Goal: Task Accomplishment & Management: Complete application form

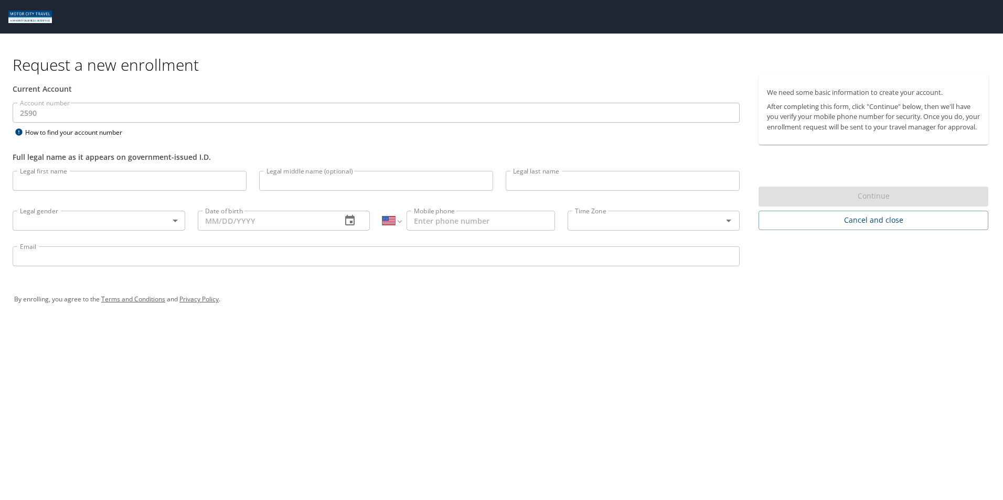
select select "US"
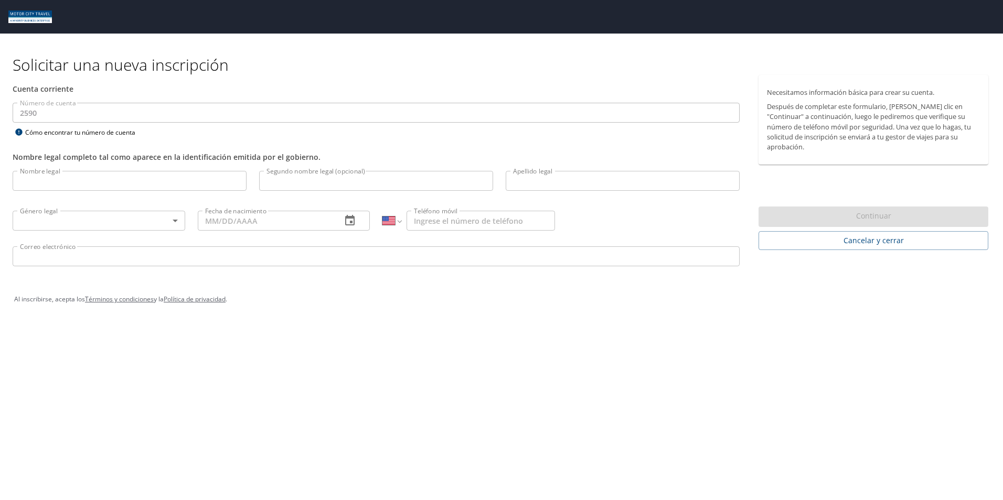
click at [142, 179] on input "Nombre legal" at bounding box center [130, 181] width 234 height 20
type input "Porfirio"
type input "Eduardo"
type input "Medina"
click at [177, 220] on body "Solicitar una nueva inscripción Cuenta corriente Número de cuenta 2590 Número d…" at bounding box center [501, 250] width 1003 height 500
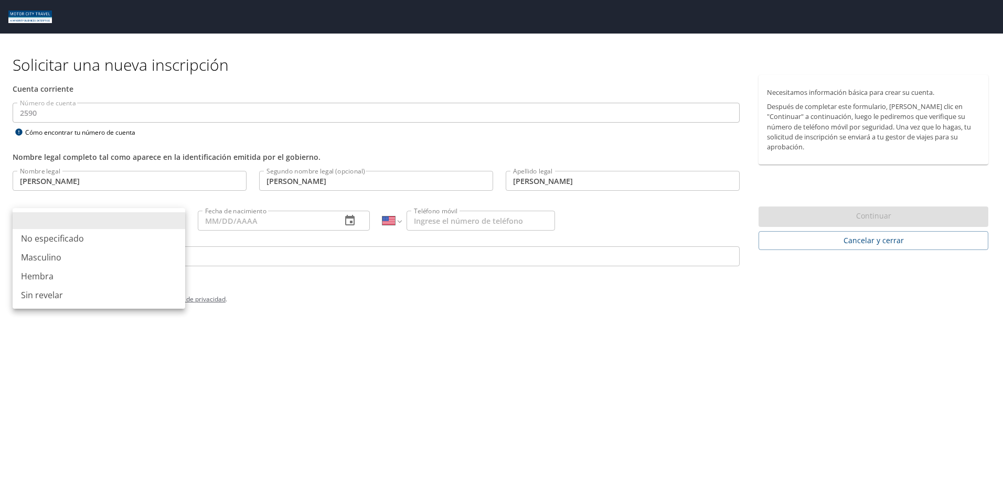
click at [47, 254] on font "Masculino" at bounding box center [41, 257] width 40 height 13
type input "Male"
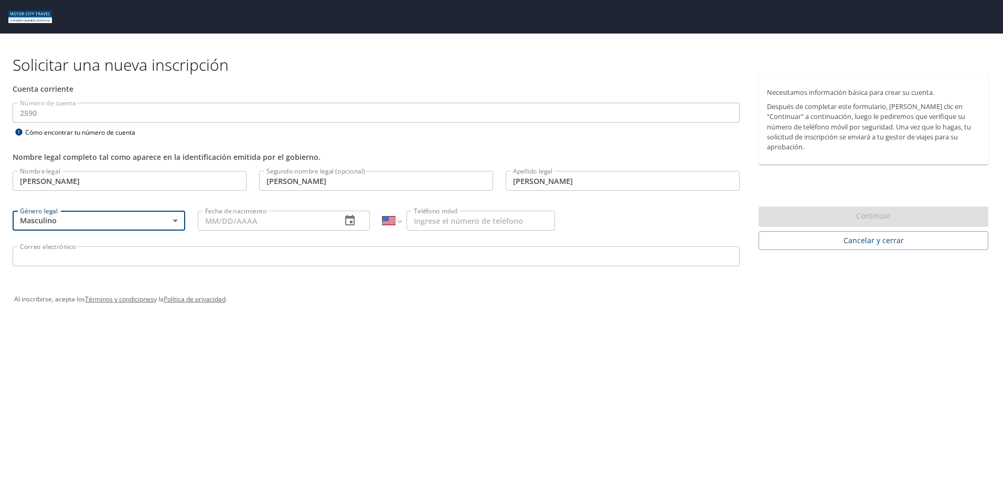
click at [354, 227] on icon "button" at bounding box center [350, 221] width 13 height 13
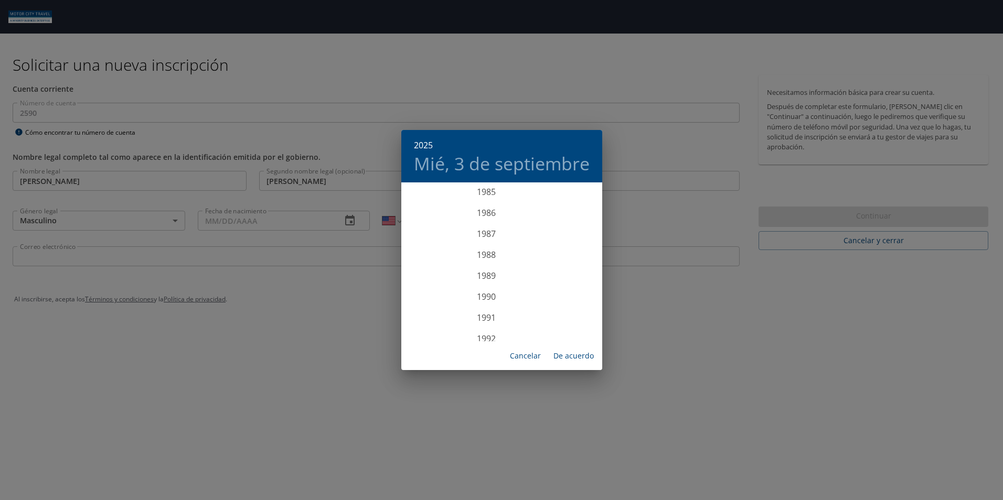
scroll to position [1755, 0]
click at [487, 243] on div "1985" at bounding box center [486, 244] width 170 height 21
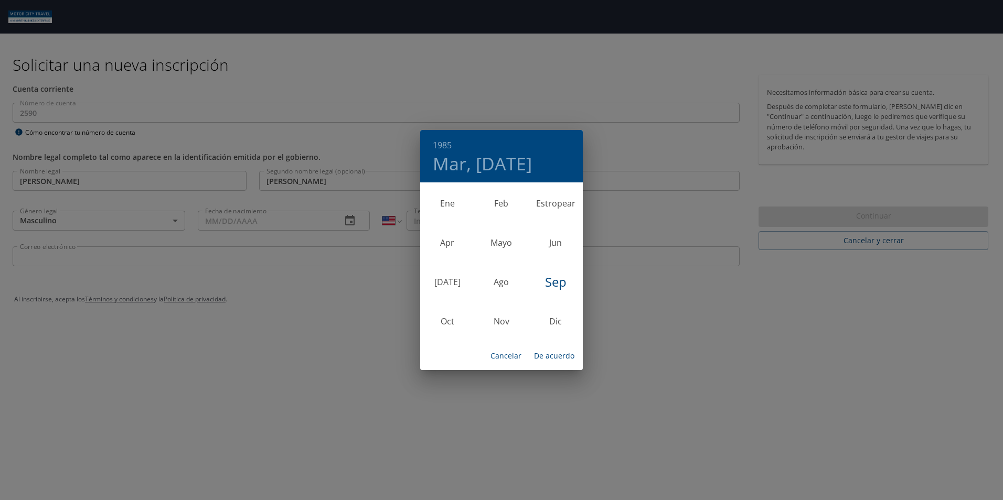
click at [372, 257] on div "1985 Mar, Sep 3 Ene Feb Estropear Apr Mayo Jun Jul Ago Sep Oct Nov Dic Cancelar…" at bounding box center [501, 250] width 1003 height 500
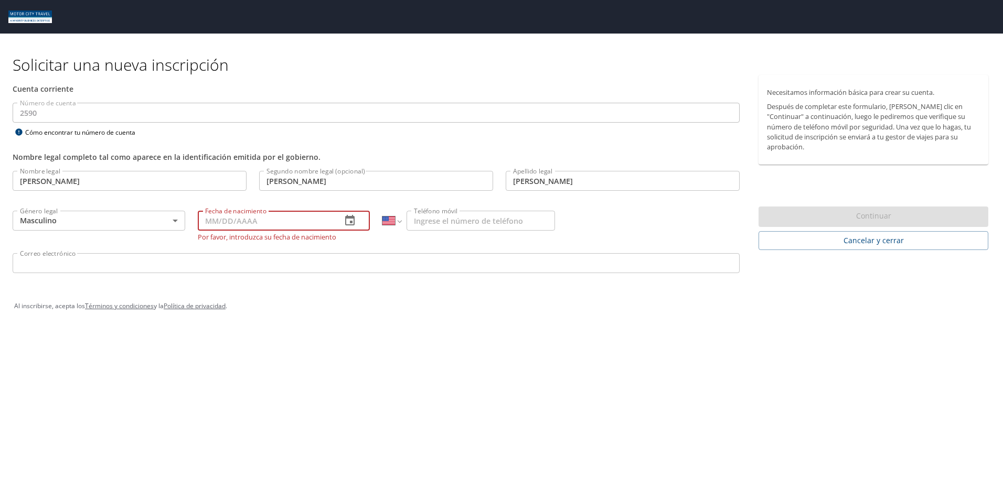
click at [227, 223] on input "Fecha de nacimiento" at bounding box center [266, 221] width 136 height 20
click at [478, 266] on input "Correo electrónico" at bounding box center [376, 263] width 727 height 20
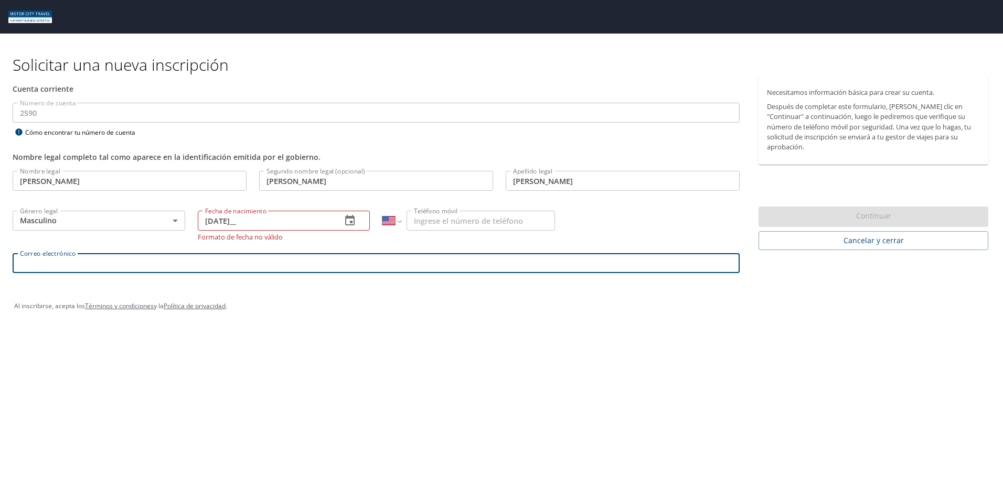
click at [232, 223] on input "03/28/85__" at bounding box center [266, 221] width 136 height 20
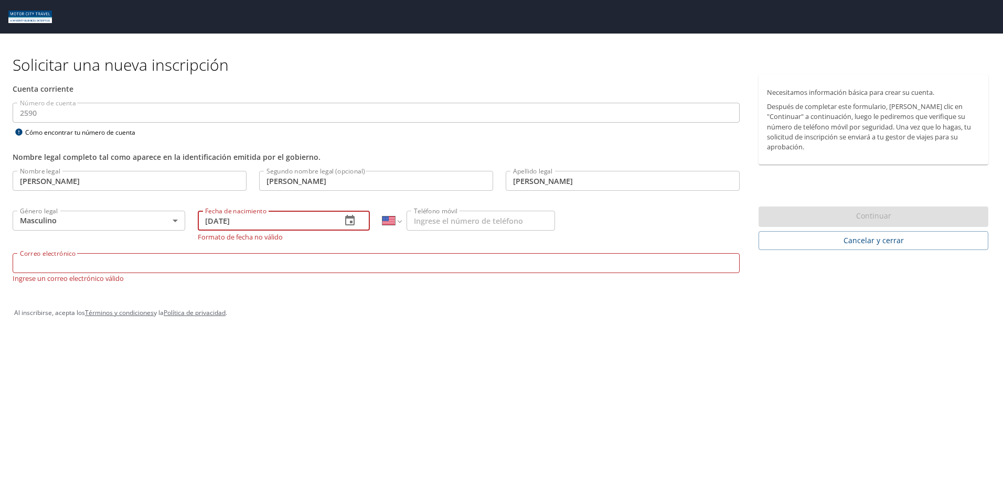
type input "03/28/1985"
click at [351, 267] on div "Correo electrónico Correo electrónico Ingrese un correo electrónico válido" at bounding box center [376, 268] width 740 height 42
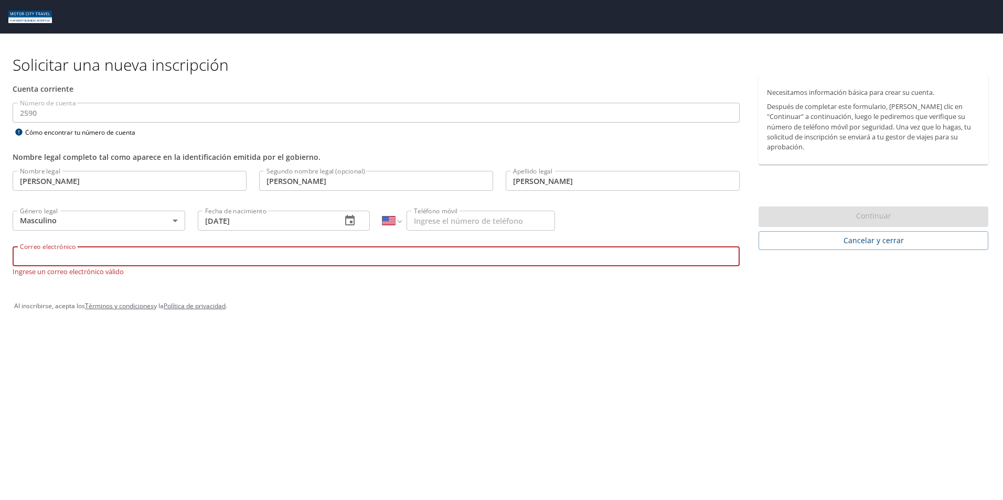
click at [455, 311] on div "Al inscribirse, acepta los Términos y condiciones y la Política de privacidad ." at bounding box center [501, 306] width 975 height 26
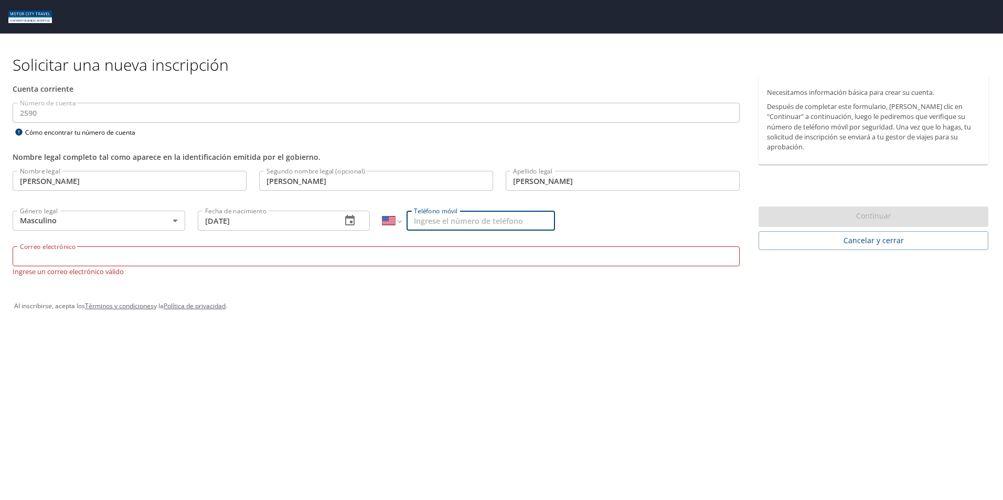
click at [472, 219] on input "Teléfono móvil" at bounding box center [481, 221] width 148 height 20
type input "(444) 119-2057"
click at [421, 256] on input "Correo electrónico" at bounding box center [376, 257] width 727 height 20
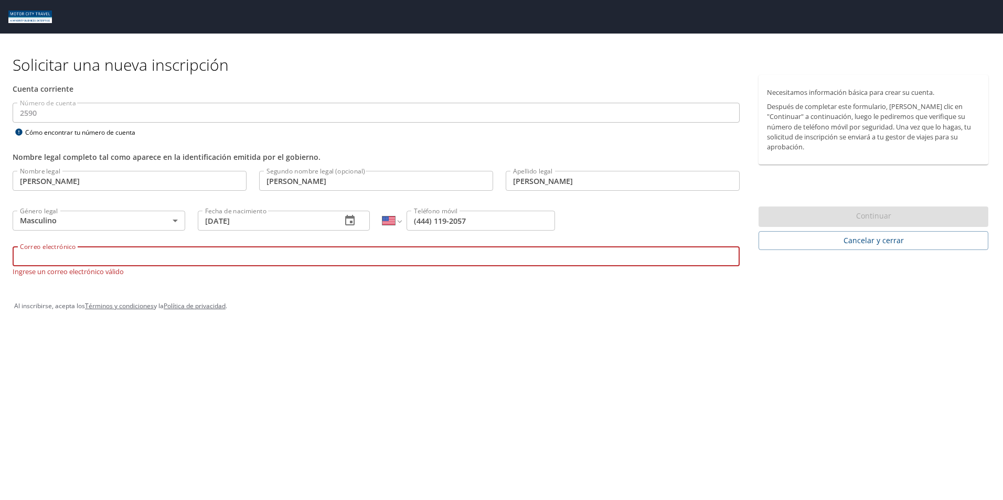
type input "pomedina@tifs.com"
select select "MX"
type input "444 119 2057"
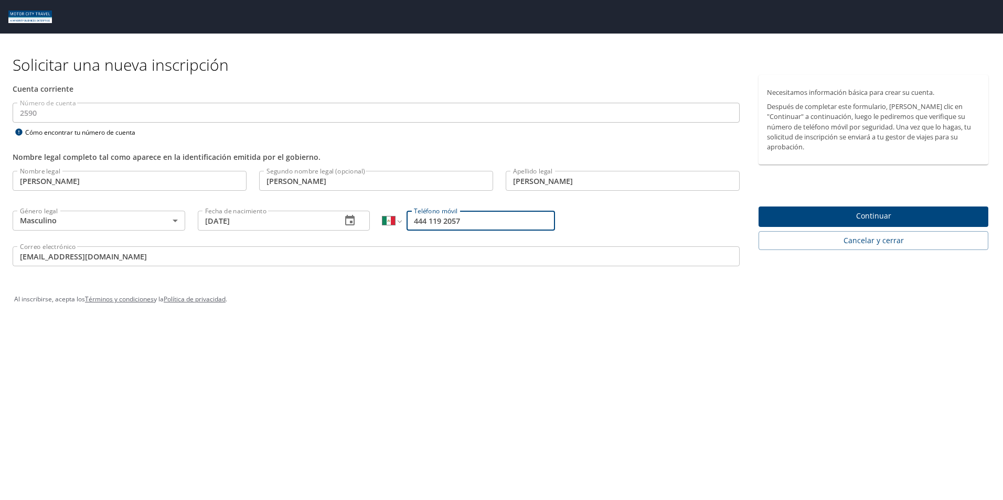
click at [506, 372] on div "Solicitar una nueva inscripción Cuenta corriente Número de cuenta 2590 Número d…" at bounding box center [501, 250] width 1003 height 500
click at [829, 210] on span "Continuar" at bounding box center [873, 216] width 213 height 13
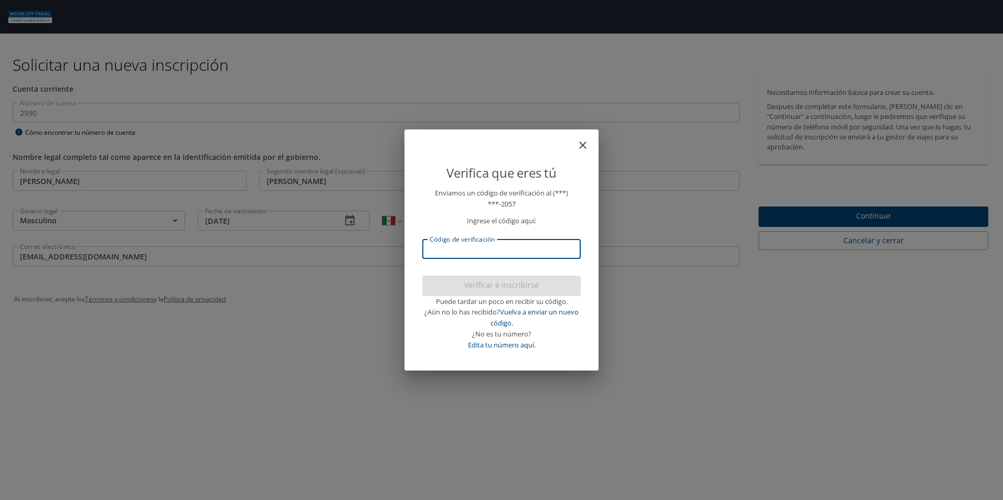
click at [528, 249] on input "Código de verificación" at bounding box center [501, 249] width 158 height 20
click at [528, 250] on input "Código de verificación" at bounding box center [501, 249] width 158 height 20
type input "152817"
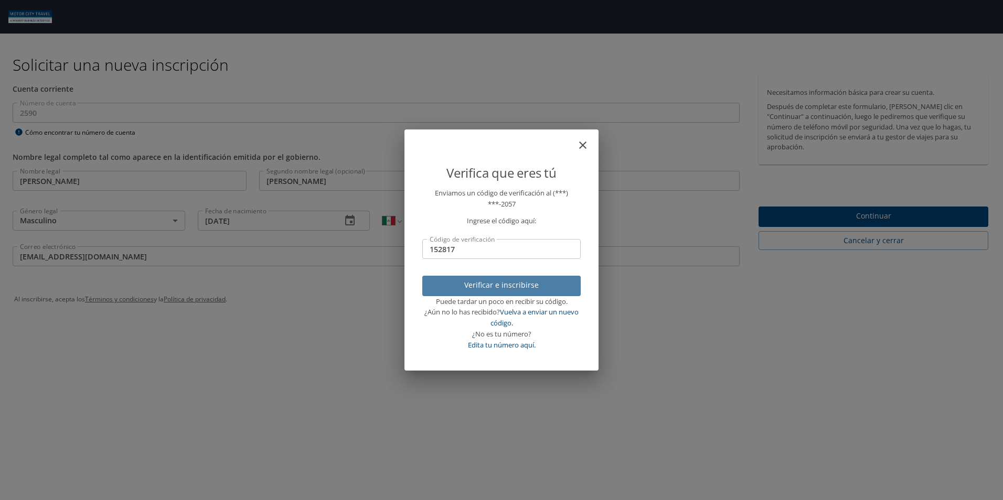
click at [516, 283] on span "Verificar e inscribirse" at bounding box center [502, 285] width 142 height 13
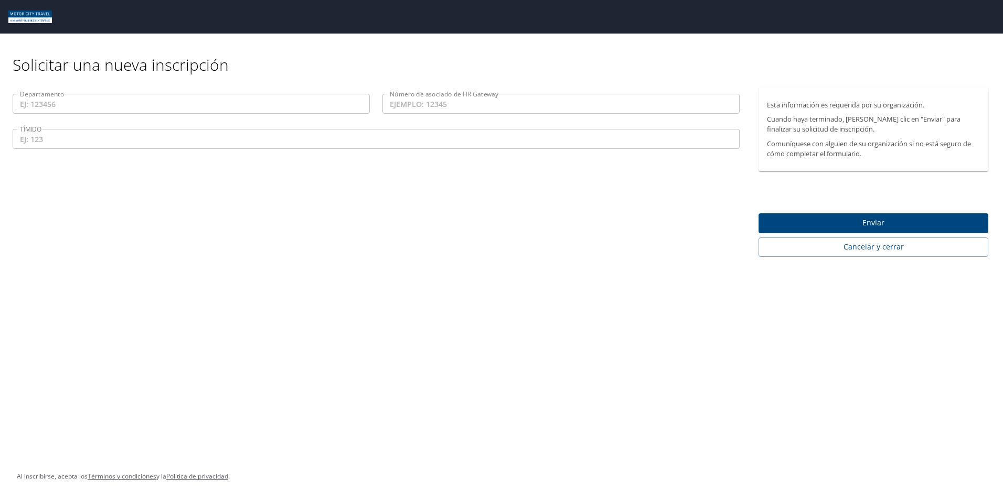
click at [81, 105] on input "Departamento" at bounding box center [191, 104] width 357 height 20
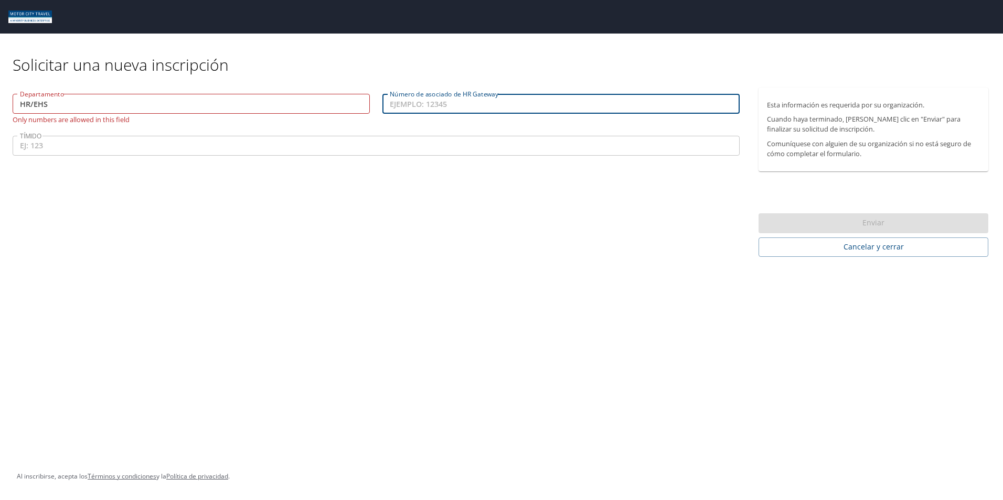
click at [448, 108] on input "Número de asociado de HR Gateway" at bounding box center [560, 104] width 357 height 20
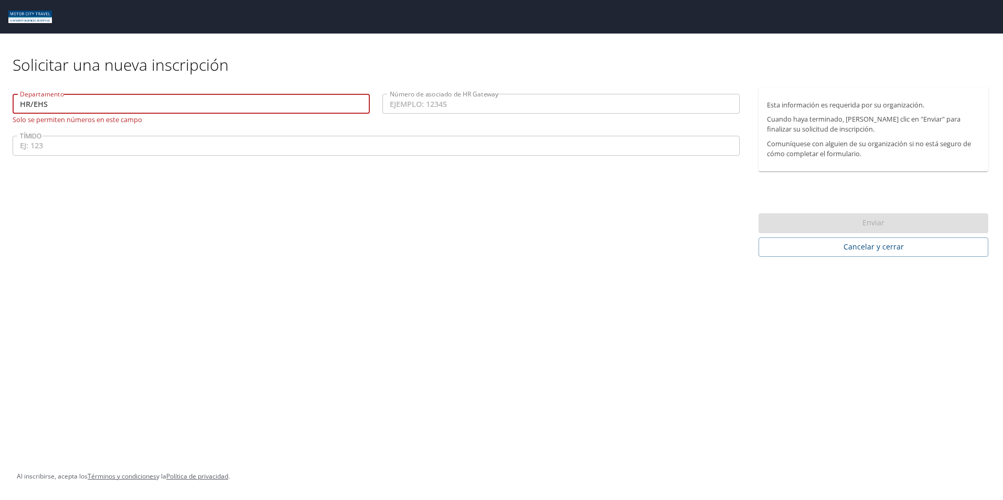
click at [76, 106] on input "HR/EHS" at bounding box center [191, 104] width 357 height 20
type input "H"
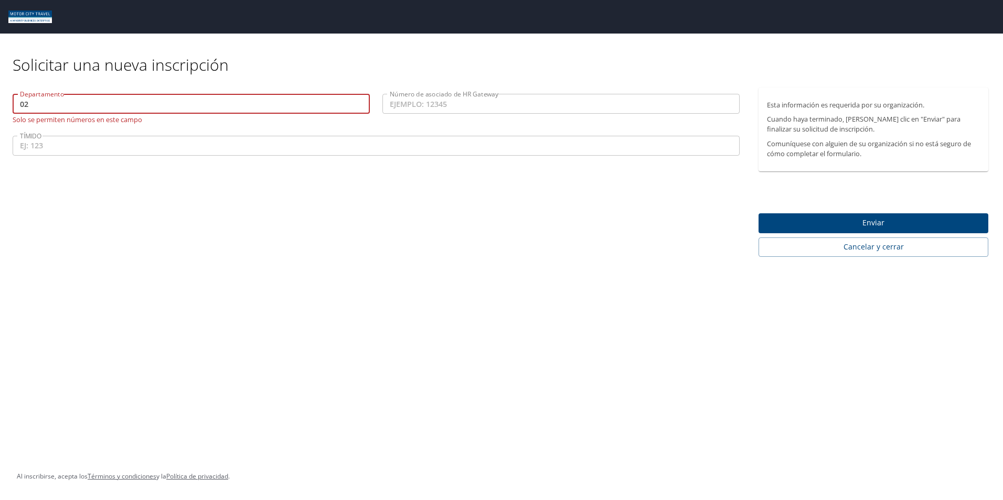
click at [249, 104] on input "02" at bounding box center [191, 104] width 357 height 20
type input "0200000"
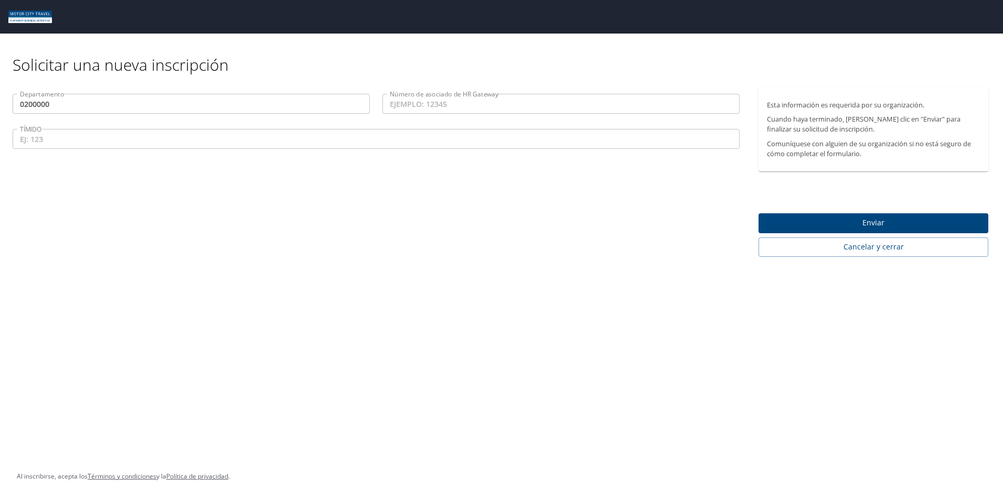
click at [443, 223] on div "Departamento 0200000 Departamento Número de asociado de HR Gateway Número de as…" at bounding box center [376, 172] width 752 height 169
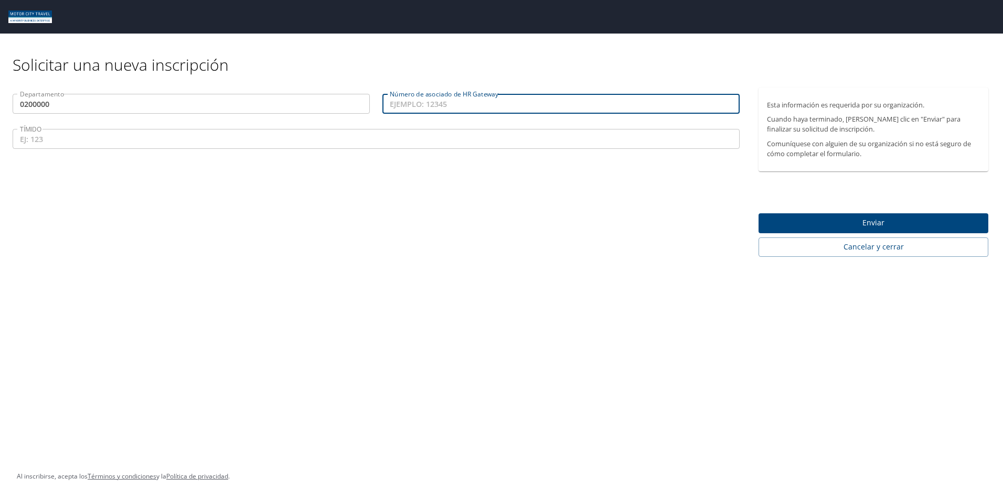
click at [445, 104] on input "Número de asociado de HR Gateway" at bounding box center [560, 104] width 357 height 20
click at [472, 143] on input "TÍMIDO" at bounding box center [376, 139] width 727 height 20
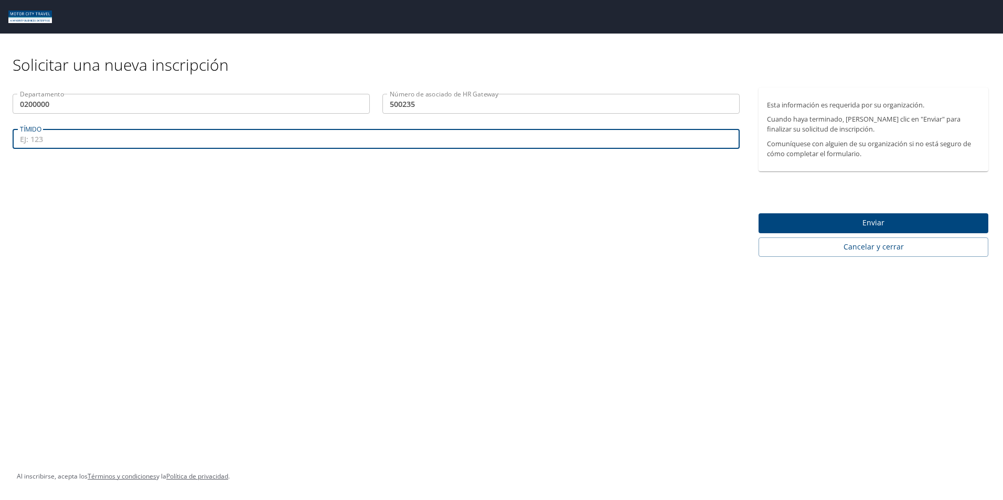
click at [195, 140] on input "TÍMIDO" at bounding box center [376, 139] width 727 height 20
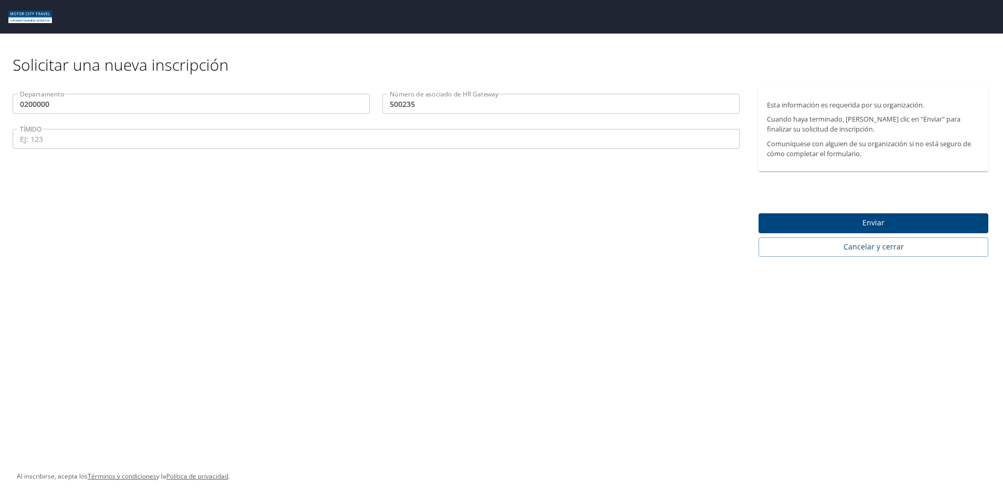
click at [395, 227] on div "Departamento 0200000 Departamento Número de asociado de HR Gateway 500235 Númer…" at bounding box center [376, 172] width 752 height 169
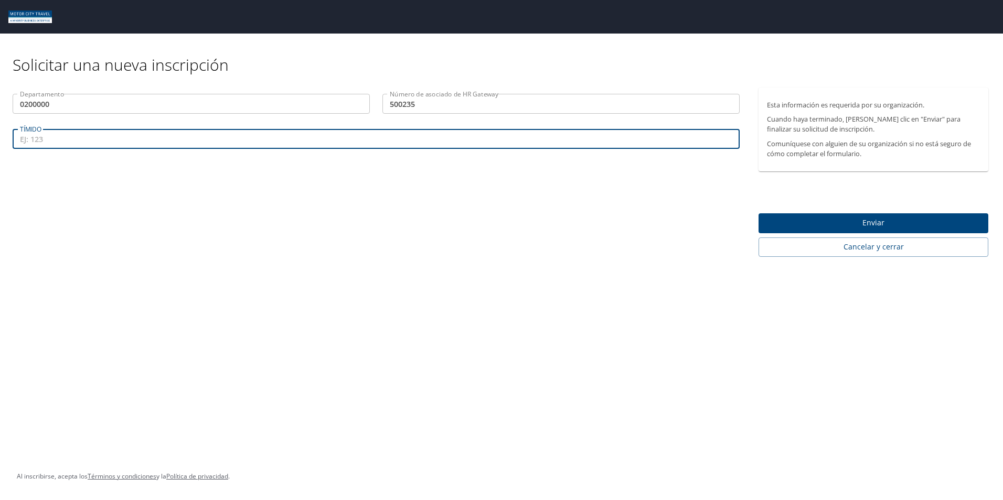
click at [57, 143] on input "TÍMIDO" at bounding box center [376, 139] width 727 height 20
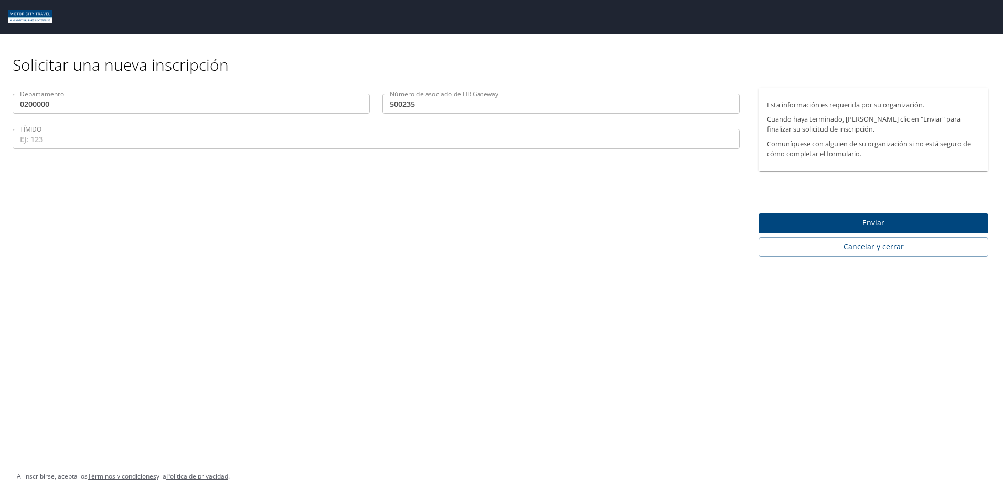
click at [313, 243] on div "Departamento 0200000 Departamento Número de asociado de HR Gateway 500235 Númer…" at bounding box center [376, 172] width 752 height 169
click at [224, 138] on input "TÍMIDO" at bounding box center [376, 139] width 727 height 20
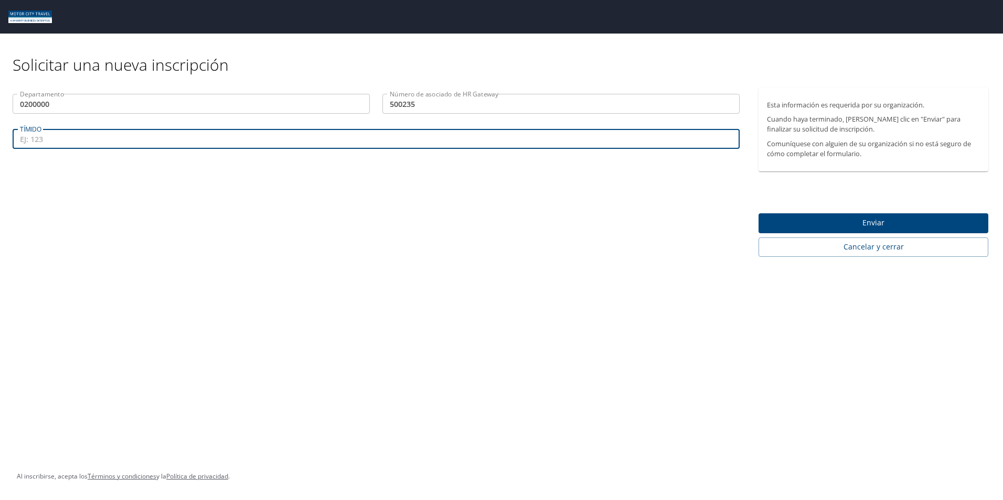
click at [206, 144] on input "TÍMIDO" at bounding box center [376, 139] width 727 height 20
click at [73, 138] on input "TÍMIDO" at bounding box center [376, 139] width 727 height 20
click at [115, 138] on input "TÍMIDO" at bounding box center [376, 139] width 727 height 20
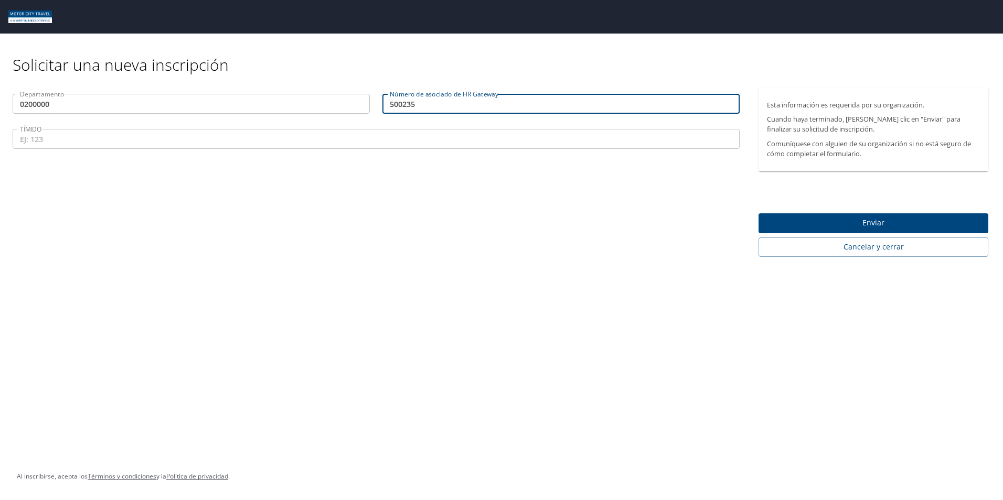
drag, startPoint x: 429, startPoint y: 107, endPoint x: 399, endPoint y: 106, distance: 29.4
click at [399, 106] on input "500235" at bounding box center [560, 104] width 357 height 20
type input "5"
paste input "ASSO83682"
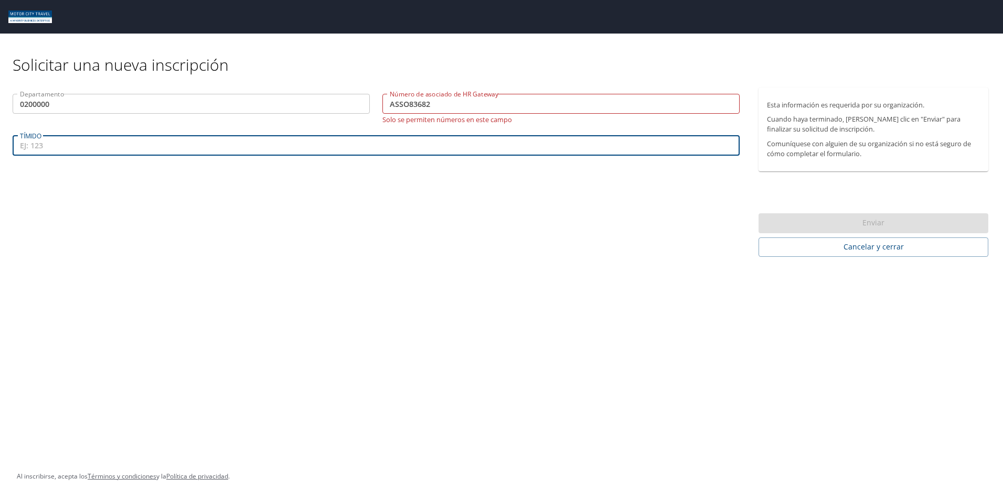
click at [74, 141] on input "TÍMIDO" at bounding box center [376, 146] width 727 height 20
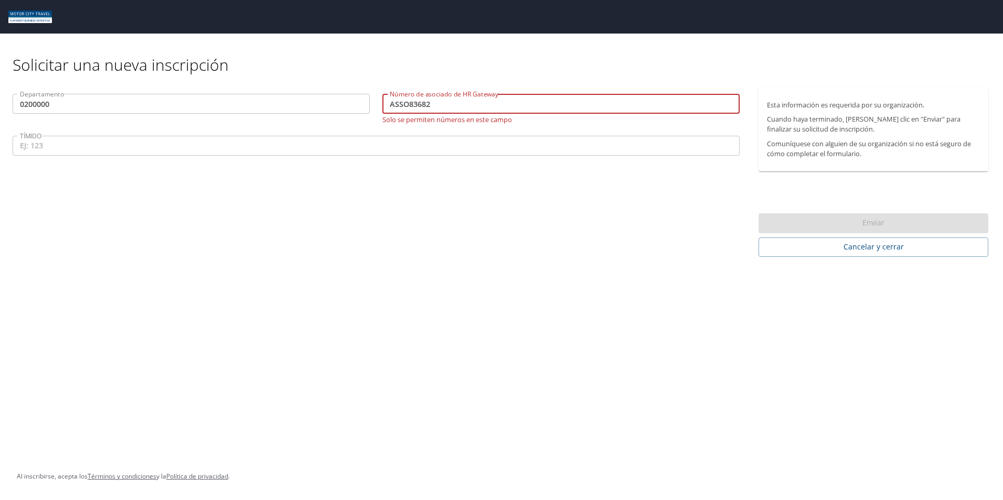
click at [443, 105] on input "ASSO83682" at bounding box center [560, 104] width 357 height 20
type input "A"
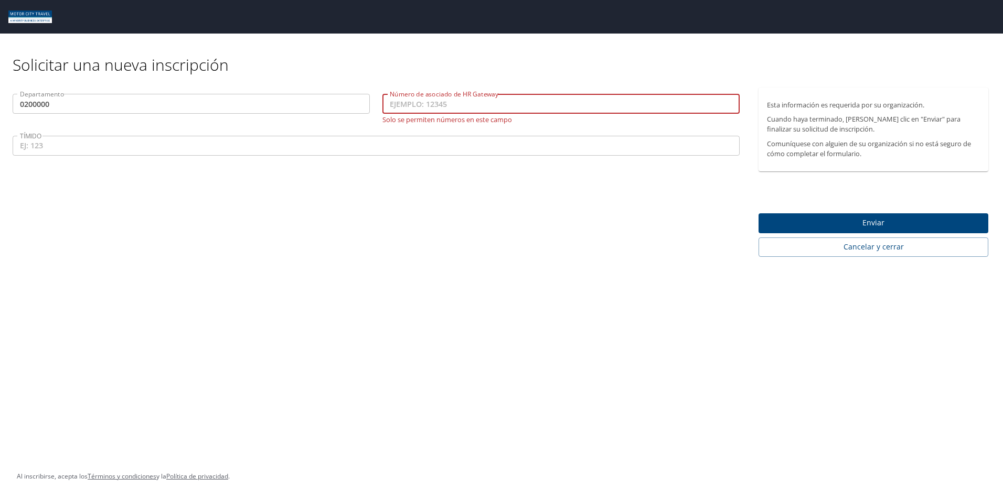
click at [443, 105] on input "Número de asociado de HR Gateway" at bounding box center [560, 104] width 357 height 20
click at [445, 140] on input "TÍMIDO" at bounding box center [376, 146] width 727 height 20
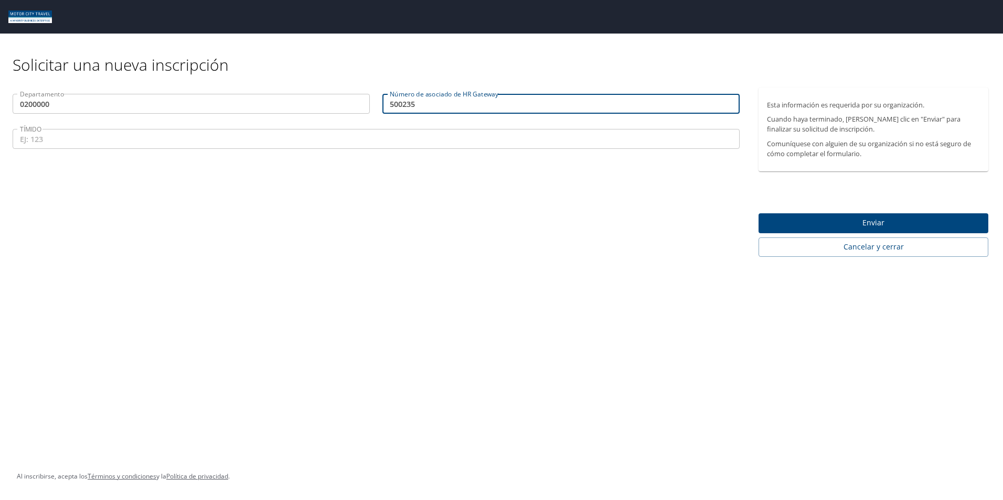
drag, startPoint x: 424, startPoint y: 104, endPoint x: 387, endPoint y: 105, distance: 36.7
click at [387, 105] on input "500235" at bounding box center [560, 104] width 357 height 20
paste input "83682"
type input "83682"
click at [130, 104] on input "0200000" at bounding box center [191, 104] width 357 height 20
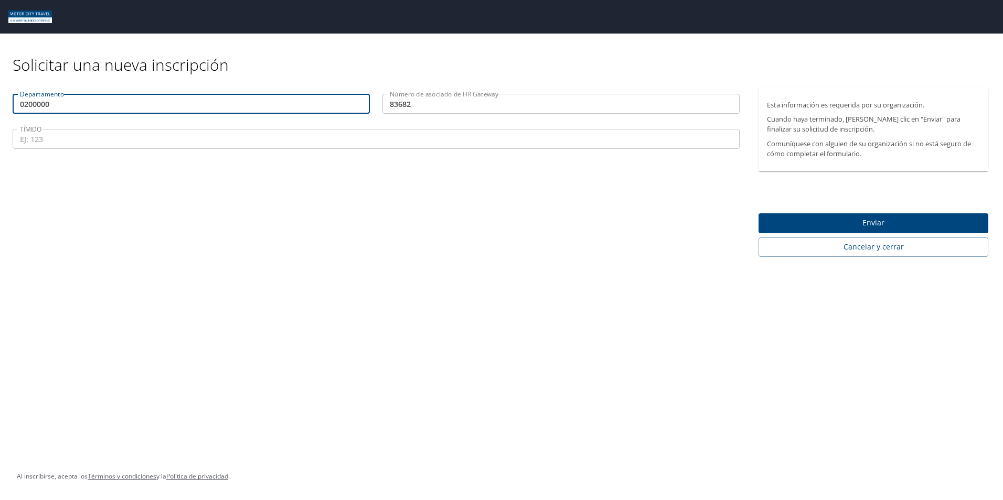
drag, startPoint x: 63, startPoint y: 102, endPoint x: -111, endPoint y: 101, distance: 173.6
click at [0, 101] on html "Solicitar una nueva inscripción Departamento 0200000 Departamento Número de aso…" at bounding box center [501, 250] width 1003 height 500
paste input "20000"
type input "20000"
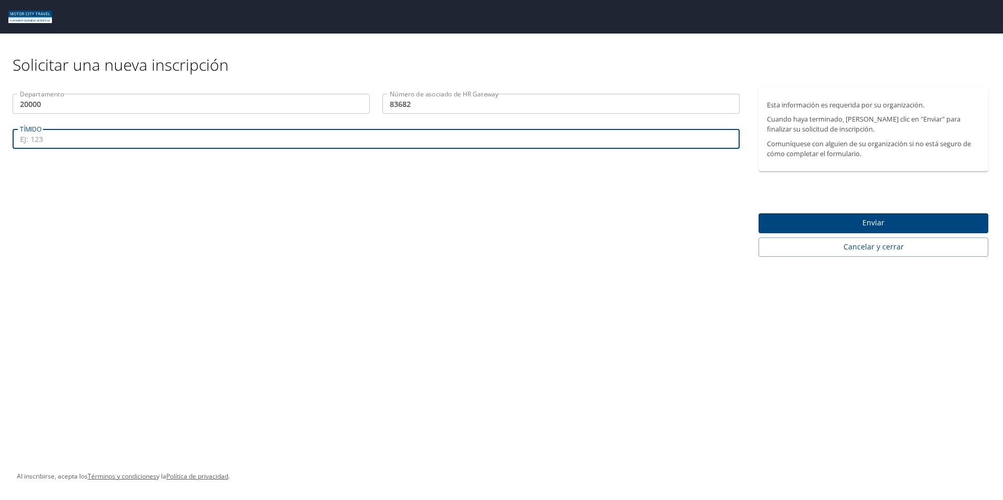
click at [105, 143] on input "TÍMIDO" at bounding box center [376, 139] width 727 height 20
click at [72, 143] on input "TÍMIDO" at bounding box center [376, 139] width 727 height 20
type input "611"
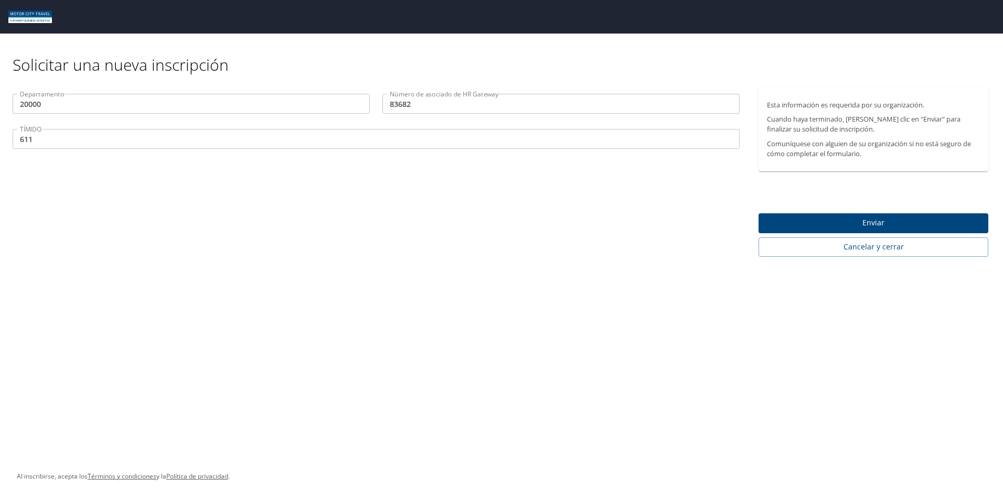
click at [303, 241] on div "Departamento 20000 Departamento Número de asociado de HR Gateway 83682 Número d…" at bounding box center [376, 172] width 752 height 169
click at [867, 228] on span "Enviar" at bounding box center [873, 223] width 213 height 13
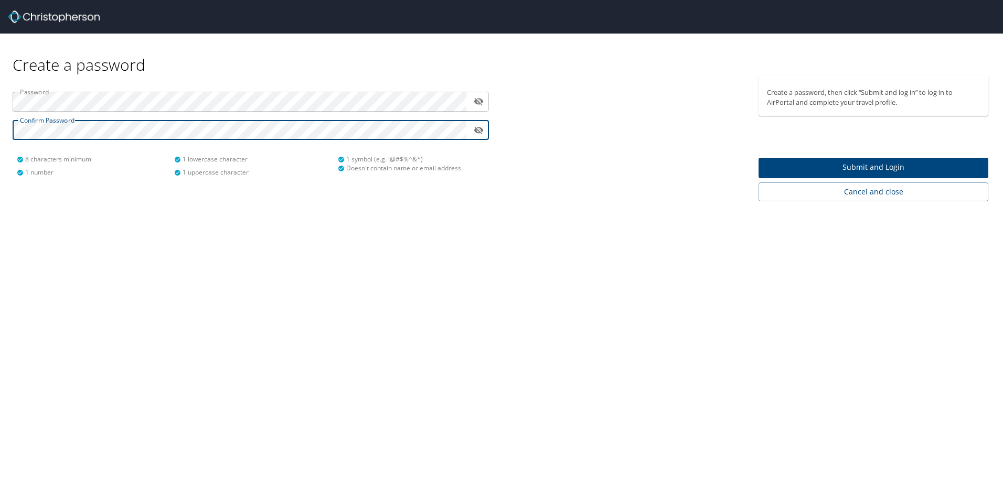
click at [845, 172] on span "Submit and Login" at bounding box center [873, 167] width 213 height 13
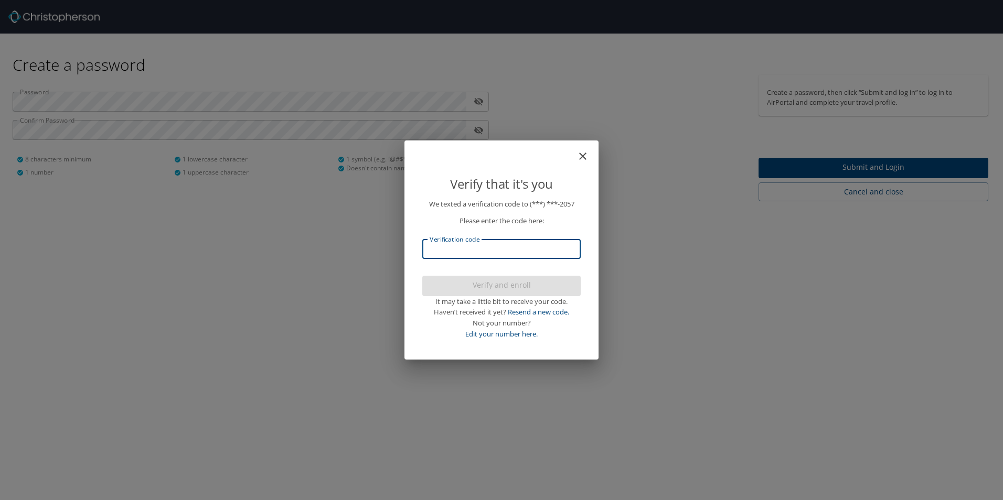
click at [536, 253] on input "Verification code" at bounding box center [501, 249] width 158 height 20
type input "436624"
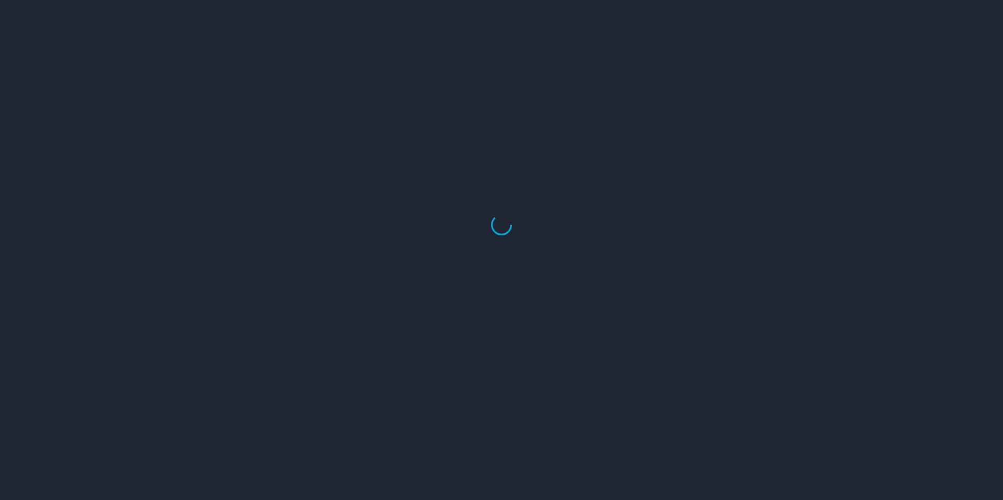
select select "US"
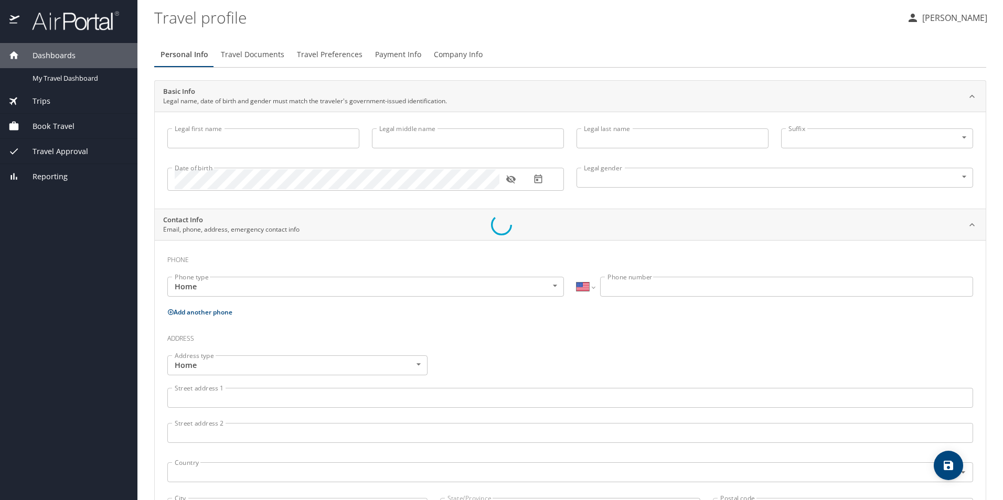
type input "Porfirio"
type input "Eduardo"
type input "Medina"
type input "Male"
select select "MX"
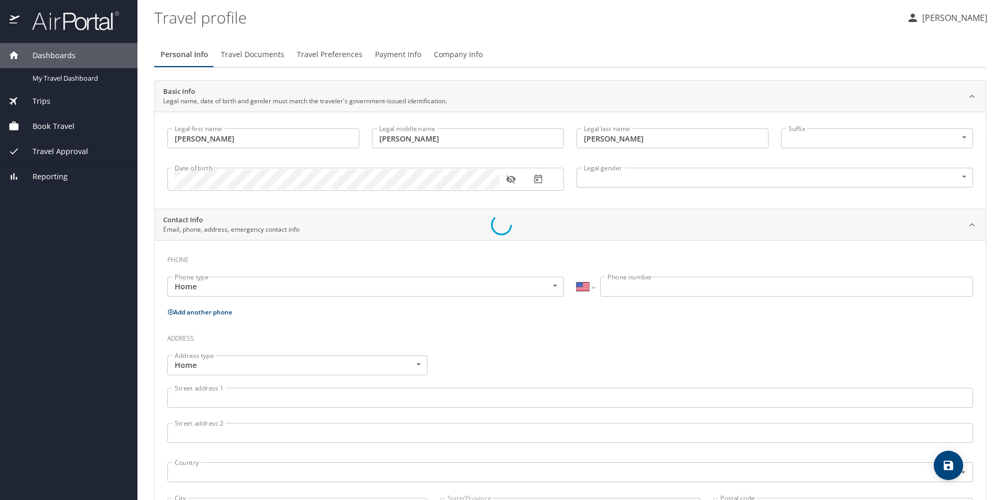
select select "MX"
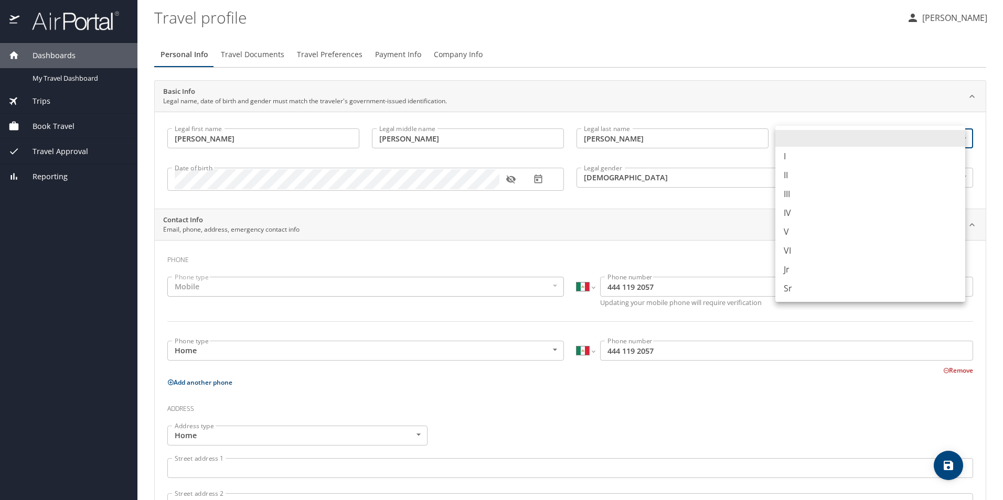
click at [957, 140] on body "Dashboards My Travel Dashboard Trips Current / Future Trips Past Trips Trips Mi…" at bounding box center [501, 250] width 1003 height 500
click at [957, 140] on li at bounding box center [870, 138] width 190 height 17
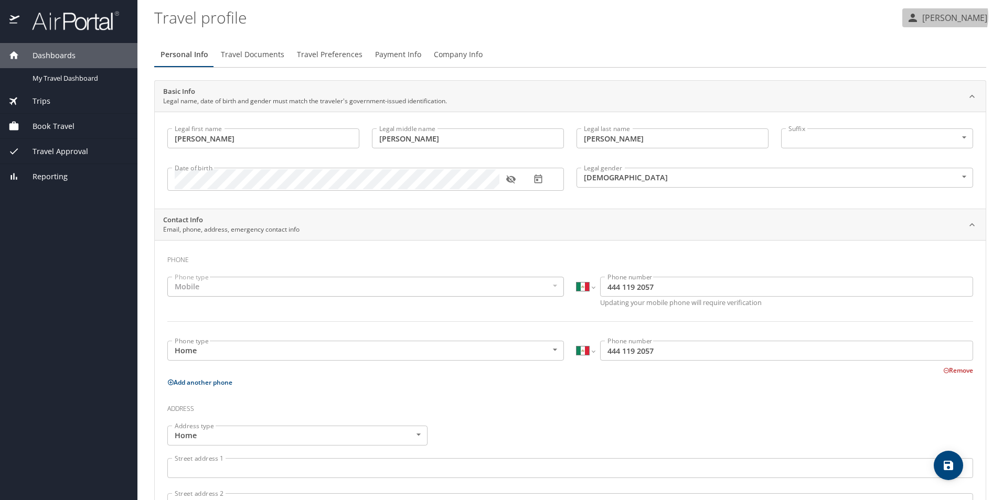
click at [930, 16] on p "[PERSON_NAME]" at bounding box center [953, 18] width 68 height 13
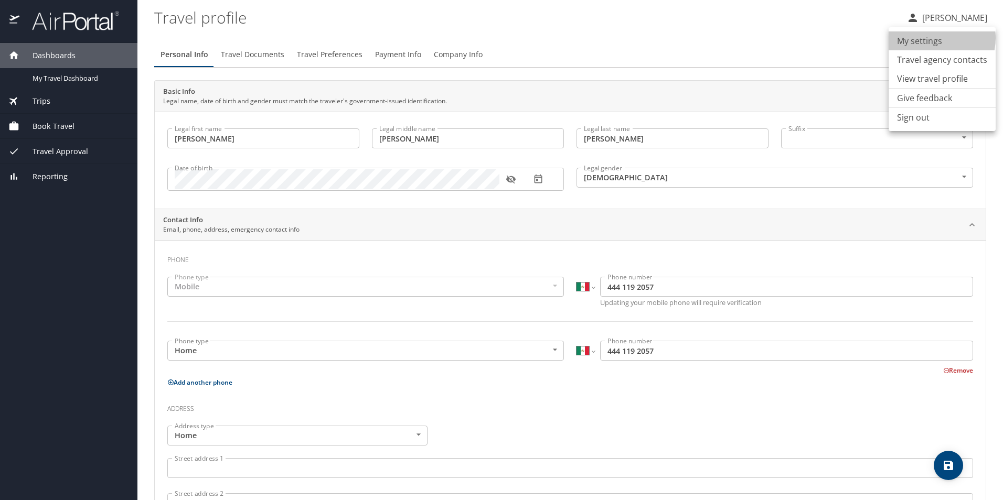
click at [929, 38] on li "My settings" at bounding box center [942, 40] width 107 height 19
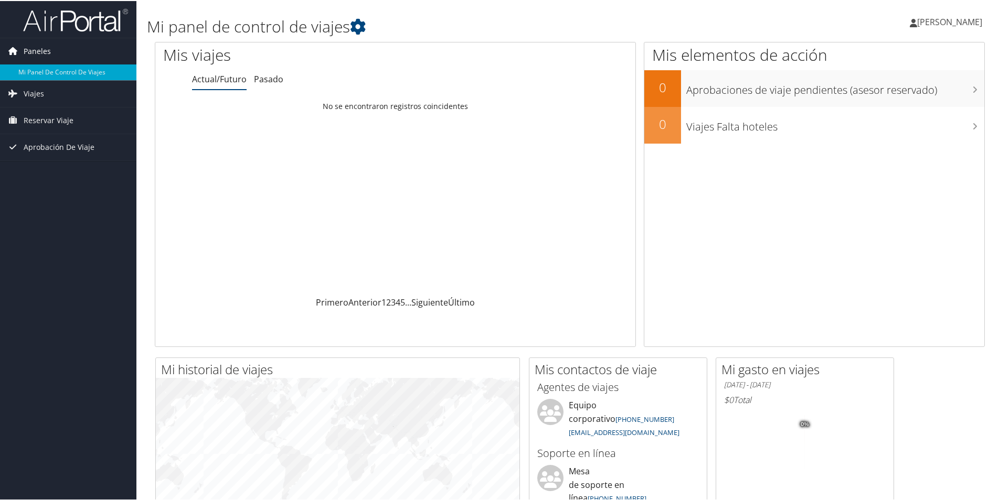
click at [31, 50] on span "Paneles" at bounding box center [37, 50] width 27 height 26
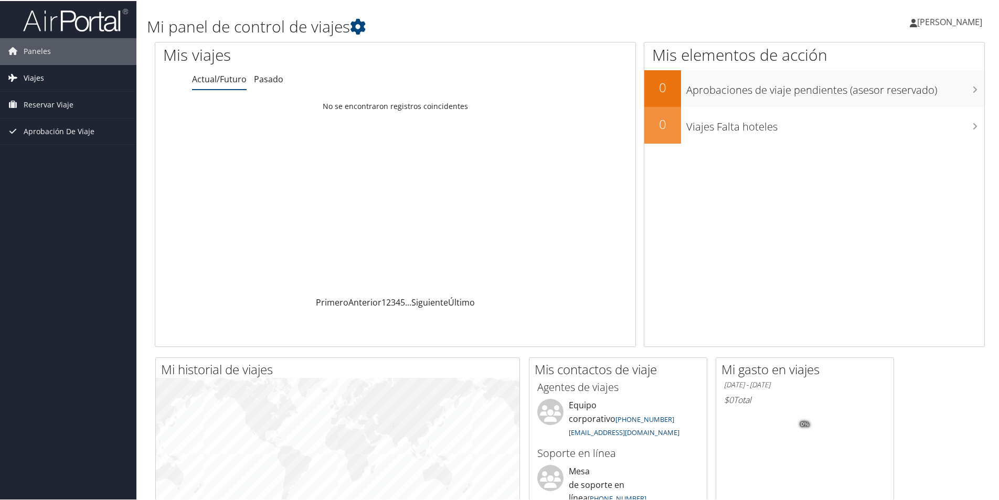
click at [31, 82] on span "Viajes" at bounding box center [34, 77] width 20 height 26
click at [262, 75] on link "Pasado" at bounding box center [268, 78] width 29 height 12
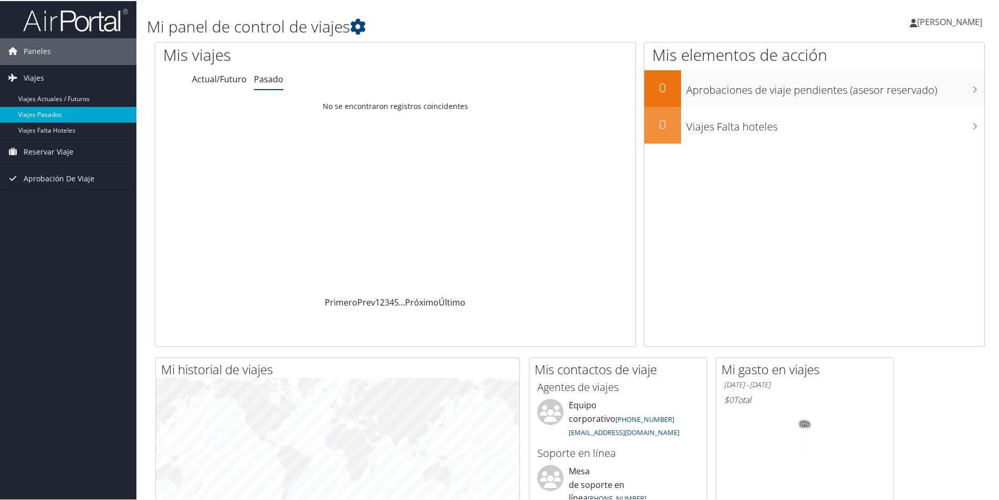
click at [49, 114] on link "Viajes Pasados" at bounding box center [68, 114] width 136 height 16
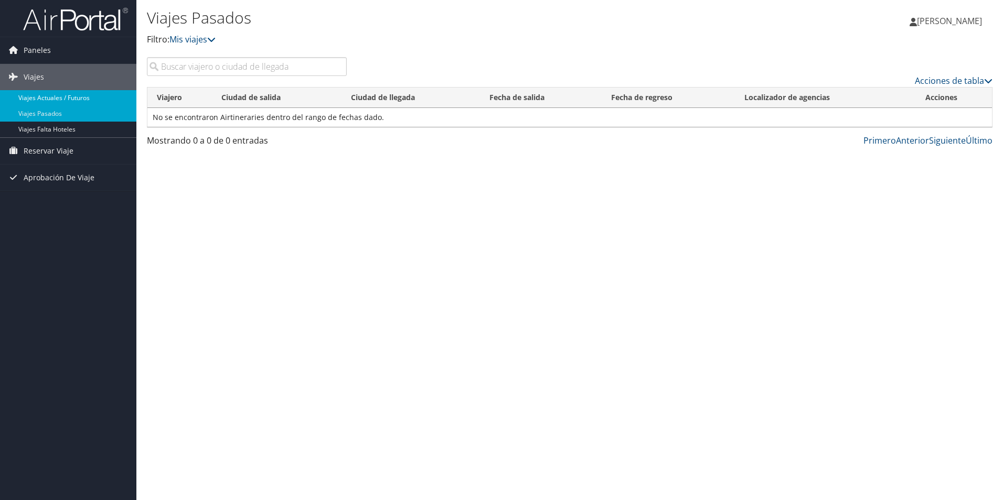
click at [50, 101] on link "Viajes actuales / futuros" at bounding box center [68, 98] width 136 height 16
click at [59, 151] on span "Reservar Viaje" at bounding box center [49, 151] width 50 height 26
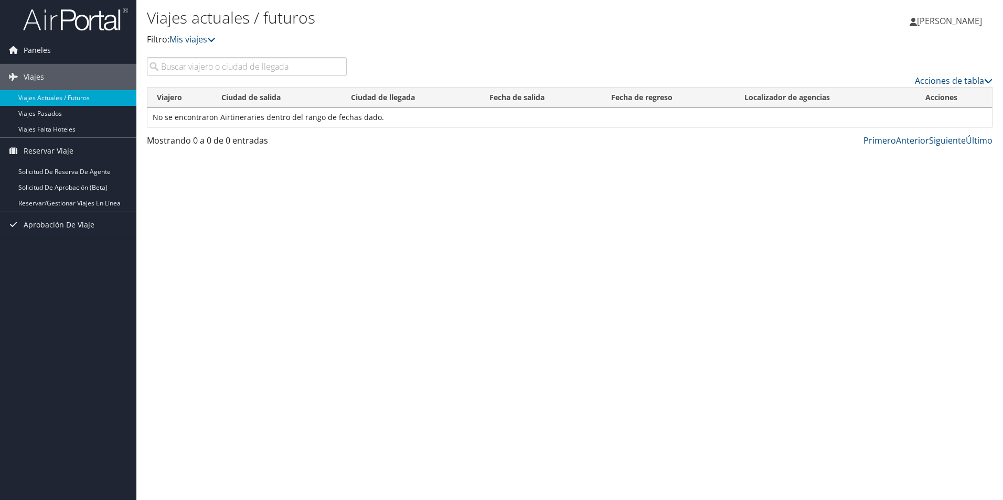
click at [922, 21] on span "[PERSON_NAME]" at bounding box center [949, 21] width 65 height 12
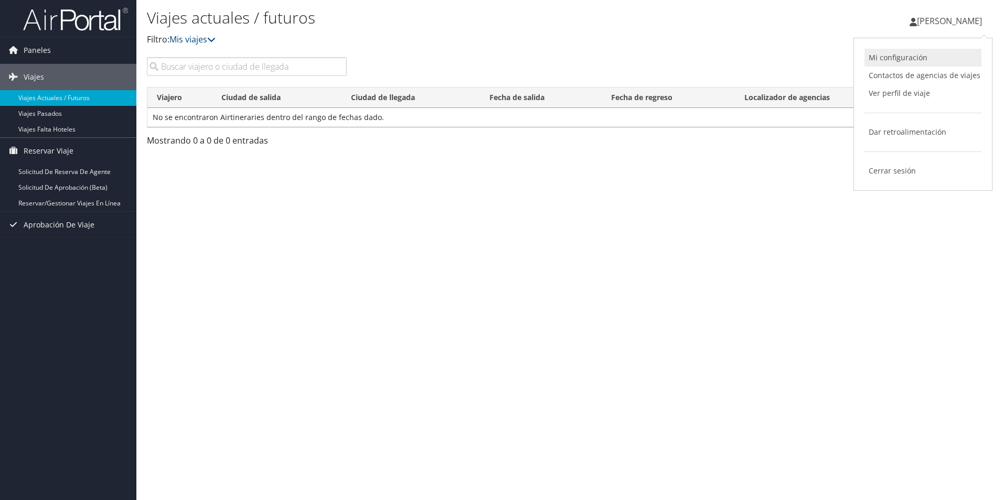
click at [891, 54] on link "Mi configuración" at bounding box center [922, 58] width 117 height 18
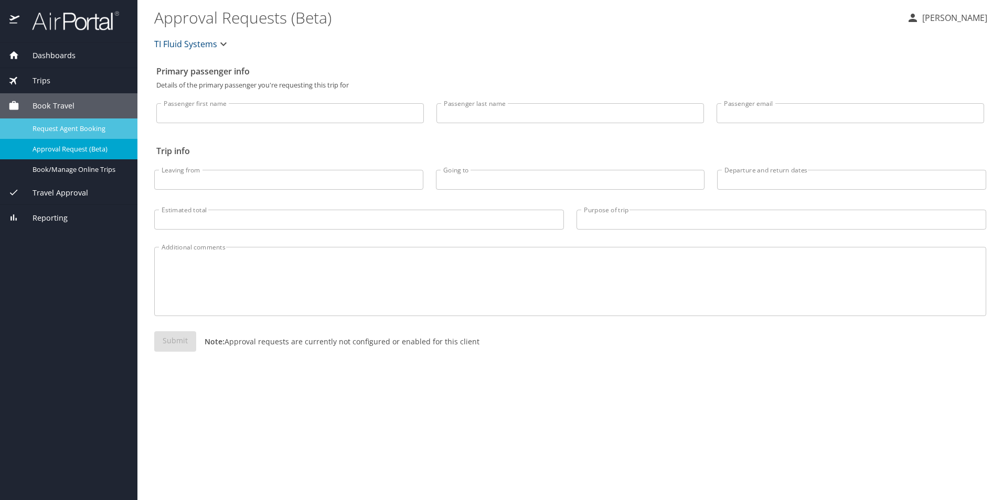
click at [58, 123] on div "Request Agent Booking" at bounding box center [68, 129] width 121 height 12
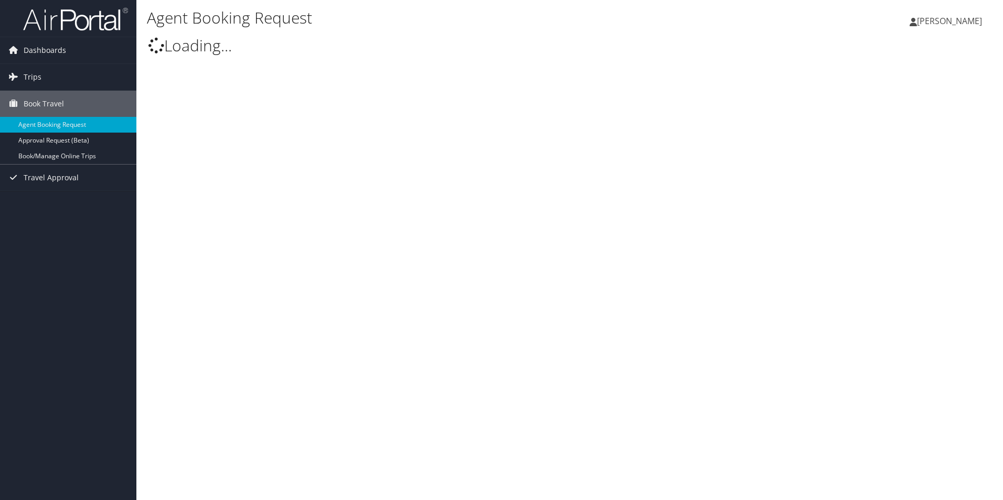
select select "[EMAIL_ADDRESS][DOMAIN_NAME]"
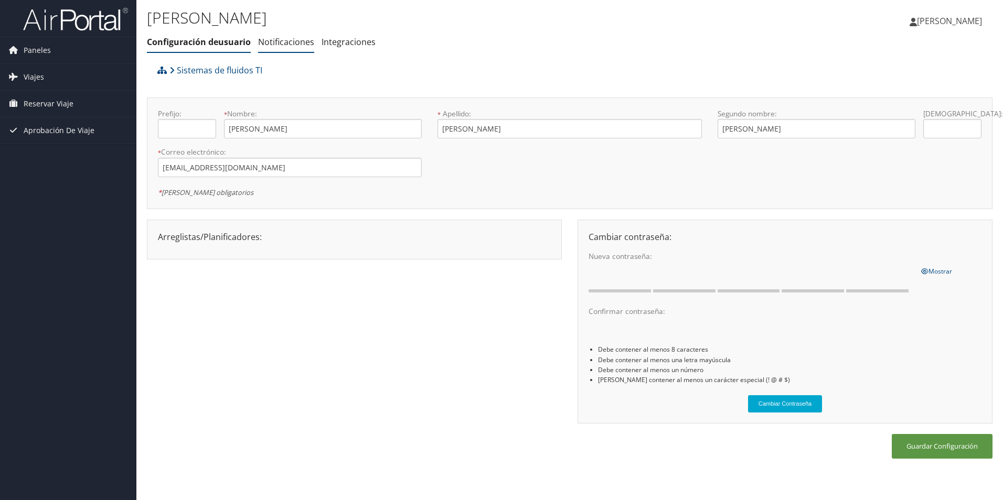
click at [291, 44] on link "Notificaciones" at bounding box center [286, 42] width 56 height 12
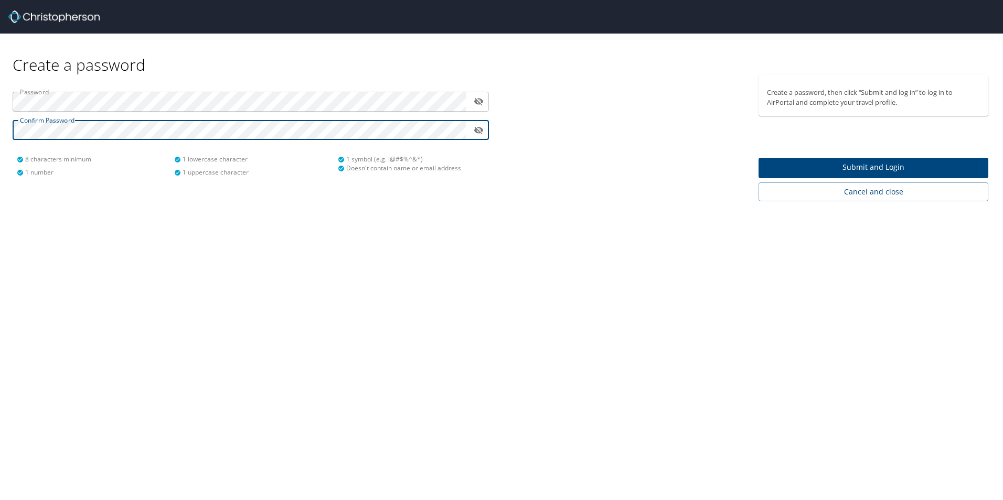
click at [838, 164] on span "Submit and Login" at bounding box center [873, 167] width 213 height 13
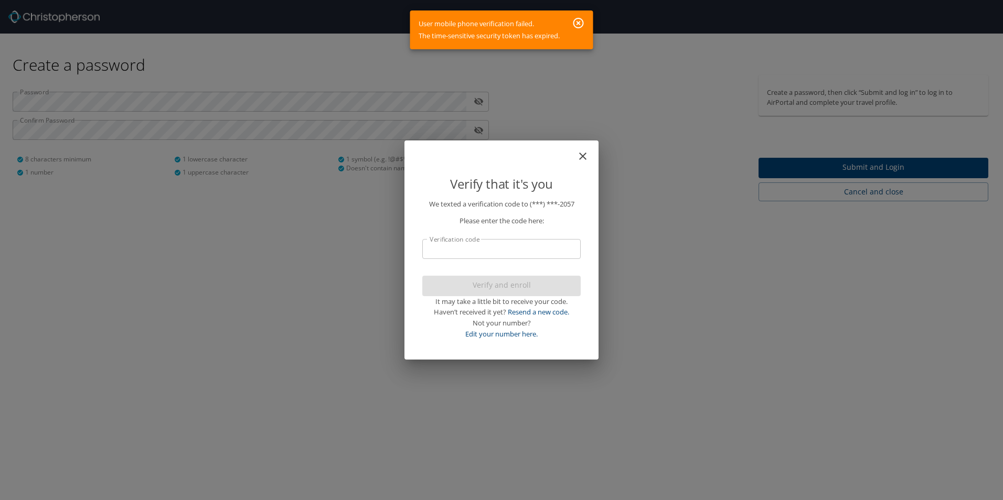
click at [584, 160] on icon "close" at bounding box center [582, 156] width 13 height 13
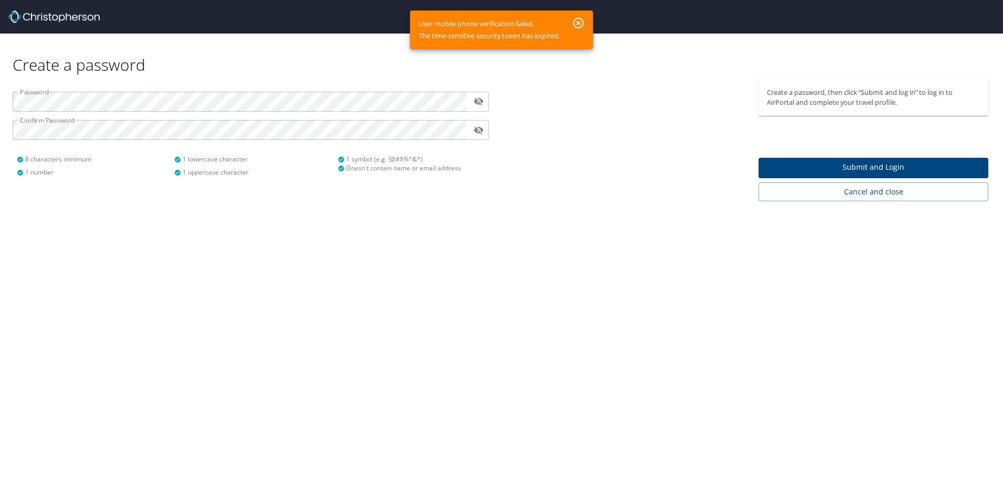
click at [579, 18] on icon "button" at bounding box center [578, 23] width 10 height 10
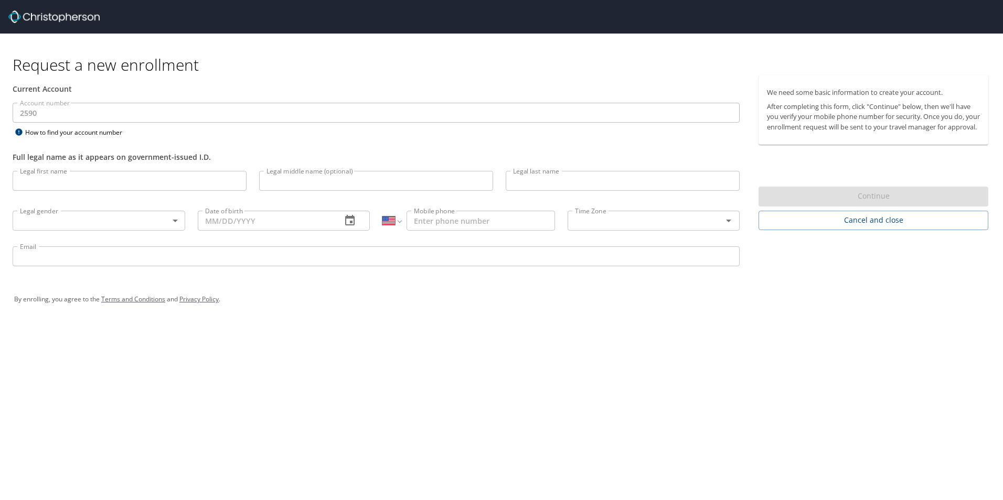
select select "US"
